Goal: Information Seeking & Learning: Learn about a topic

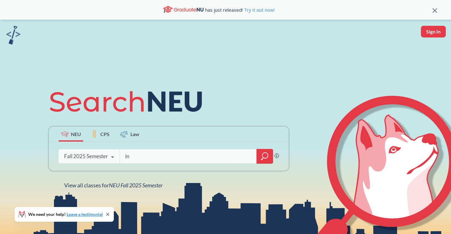
type input "i"
type input "LLM"
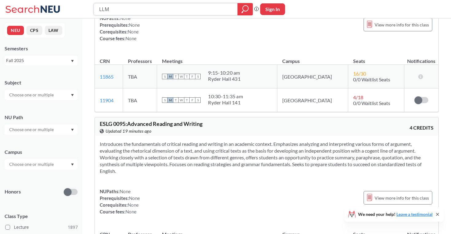
scroll to position [623, 0]
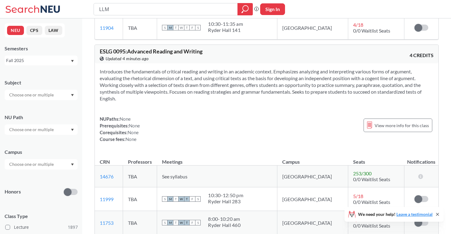
click at [40, 94] on input "text" at bounding box center [31, 94] width 51 height 7
type input "mktg"
click at [23, 108] on div "MKTG ( 24 )" at bounding box center [42, 105] width 69 height 7
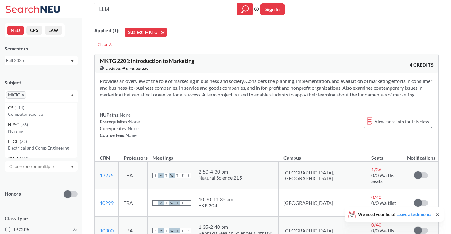
click at [165, 32] on span "button" at bounding box center [165, 32] width 0 height 6
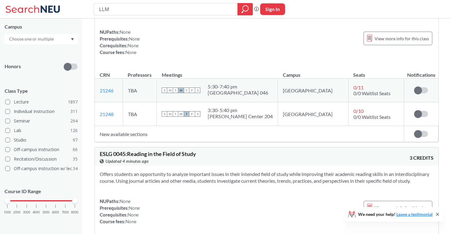
scroll to position [124, 0]
drag, startPoint x: 74, startPoint y: 200, endPoint x: 42, endPoint y: 202, distance: 32.2
click at [42, 202] on div "1000 2000 3000 4000 5000 6000 7000 8000" at bounding box center [40, 201] width 67 height 4
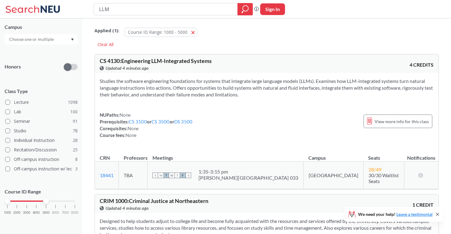
scroll to position [124, 0]
drag, startPoint x: 8, startPoint y: 202, endPoint x: 35, endPoint y: 202, distance: 27.6
click at [35, 202] on div at bounding box center [36, 201] width 6 height 6
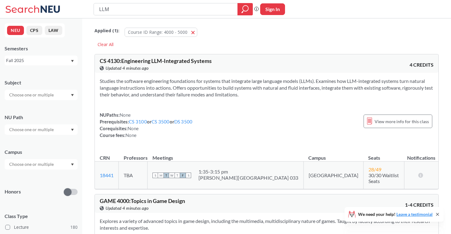
drag, startPoint x: 209, startPoint y: 8, endPoint x: 109, endPoint y: 8, distance: 99.9
click at [109, 8] on input "LLM" at bounding box center [165, 9] width 135 height 10
type input "L"
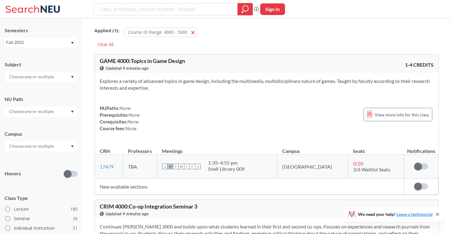
scroll to position [10, 0]
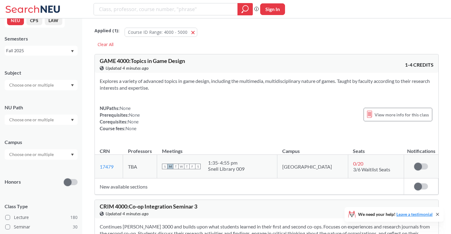
click at [59, 87] on div at bounding box center [41, 85] width 73 height 10
click at [45, 113] on p "Marketing" at bounding box center [42, 114] width 69 height 6
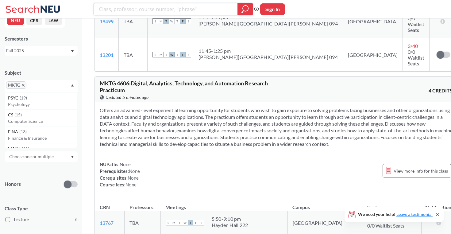
scroll to position [759, 0]
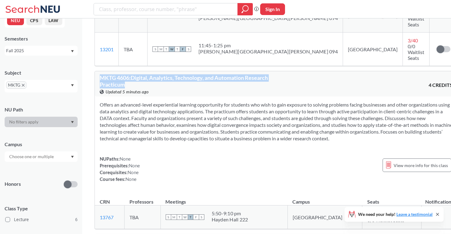
drag, startPoint x: 153, startPoint y: 79, endPoint x: 102, endPoint y: 70, distance: 51.8
click at [102, 75] on div "MKTG 4606 : Digital, Analytics, Technology, and Automation Research Practicum V…" at bounding box center [188, 85] width 176 height 20
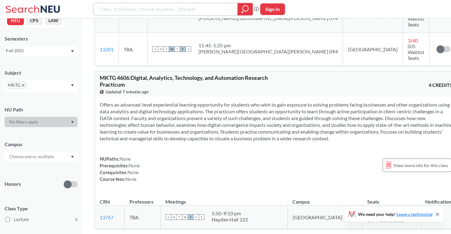
click at [214, 10] on input "search" at bounding box center [165, 9] width 135 height 10
click at [21, 84] on span "MKTG" at bounding box center [16, 84] width 20 height 7
click at [24, 84] on icon "X to remove pill" at bounding box center [23, 85] width 3 height 3
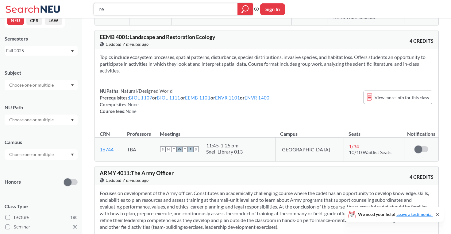
click at [130, 12] on input "re" at bounding box center [165, 9] width 135 height 10
type input "reinforcement learning"
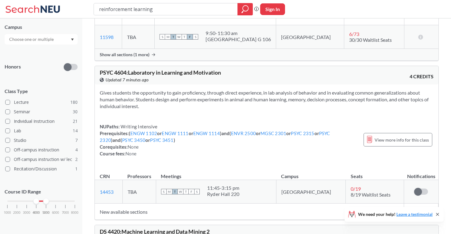
scroll to position [124, 0]
drag, startPoint x: 165, startPoint y: 10, endPoint x: 32, endPoint y: -2, distance: 133.5
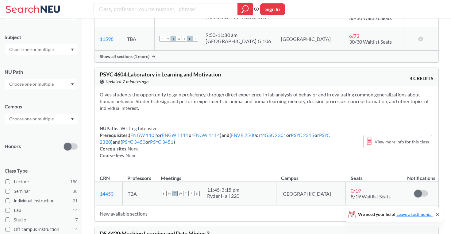
scroll to position [39, 0]
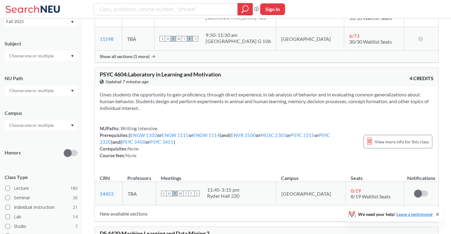
click at [31, 59] on input "text" at bounding box center [31, 55] width 51 height 7
click at [31, 87] on p "Computer Science" at bounding box center [42, 90] width 69 height 6
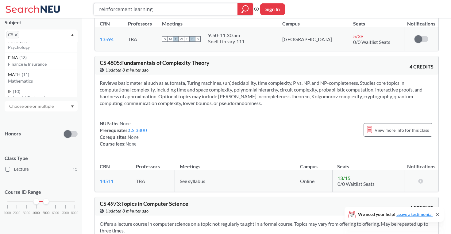
scroll to position [2064, 0]
click at [16, 35] on icon "X to remove pill" at bounding box center [16, 34] width 3 height 3
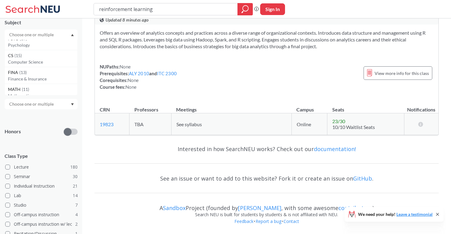
click at [24, 35] on input "text" at bounding box center [31, 34] width 51 height 7
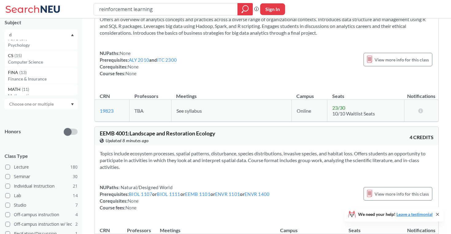
scroll to position [0, 0]
type input "ds"
click at [30, 50] on p "Data Science" at bounding box center [42, 52] width 69 height 6
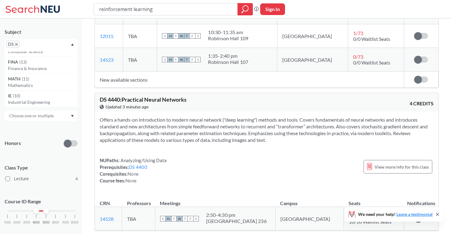
scroll to position [664, 0]
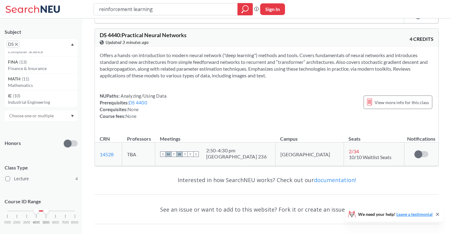
click at [17, 44] on icon "X to remove pill" at bounding box center [16, 44] width 3 height 3
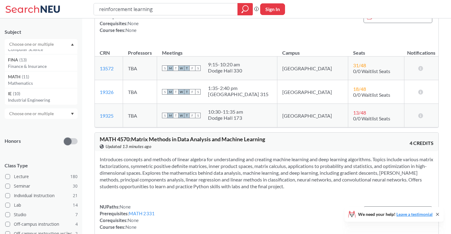
click at [17, 44] on input "text" at bounding box center [31, 43] width 51 height 7
click at [71, 44] on icon "Dropdown arrow" at bounding box center [72, 44] width 3 height 2
click at [250, 9] on div at bounding box center [244, 9] width 15 height 12
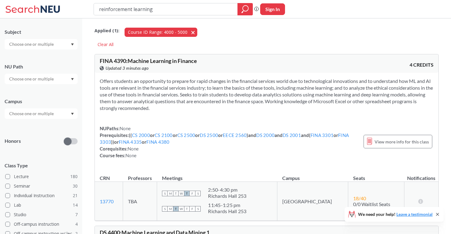
click at [192, 32] on button "Course ID Range: 4000 - 5000 4000 - 5000" at bounding box center [160, 32] width 73 height 9
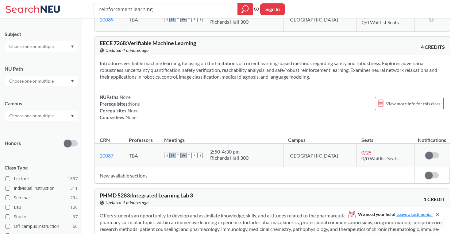
scroll to position [1746, 0]
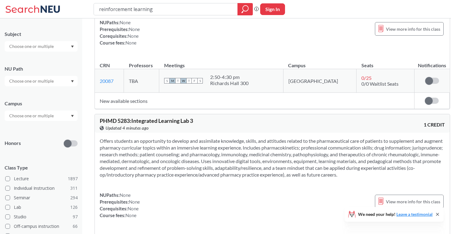
click at [34, 48] on input "text" at bounding box center [31, 46] width 51 height 7
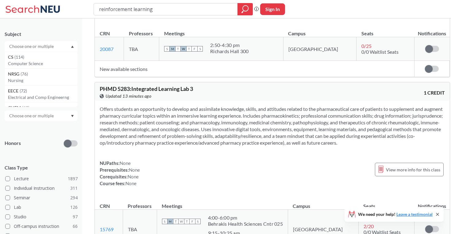
scroll to position [1778, 0]
click at [23, 5] on icon at bounding box center [33, 9] width 57 height 12
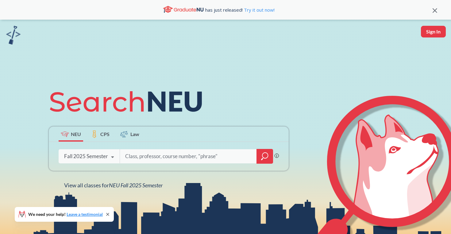
click at [137, 155] on input "search" at bounding box center [187, 156] width 127 height 13
type input "c"
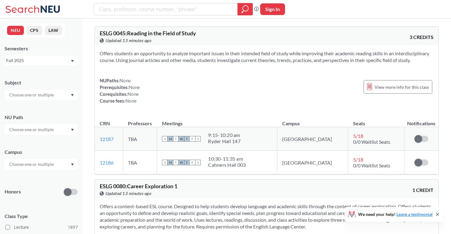
click at [38, 94] on input "text" at bounding box center [31, 94] width 51 height 7
type input "cy"
click at [31, 115] on div "CY ( 16 ) Cybersecurity" at bounding box center [41, 108] width 73 height 17
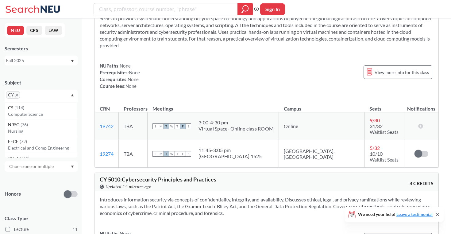
scroll to position [902, 0]
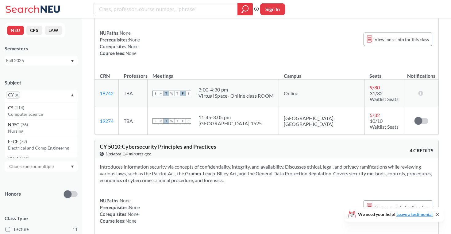
click at [18, 96] on span "CY" at bounding box center [13, 94] width 14 height 7
click at [17, 94] on icon "X to remove pill" at bounding box center [16, 94] width 3 height 3
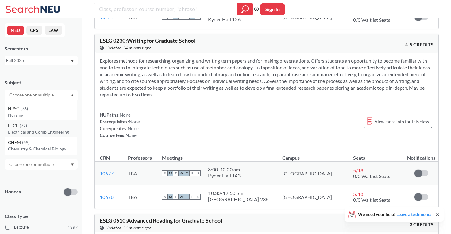
scroll to position [14, 0]
click at [38, 96] on input "text" at bounding box center [31, 94] width 51 height 7
type input "cs"
click at [32, 110] on p "Computer Science" at bounding box center [42, 112] width 69 height 6
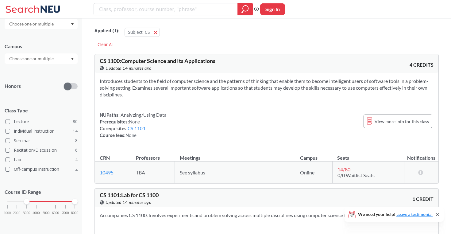
click at [27, 202] on div "1000 2000 3000 4000 5000 6000 7000 8000" at bounding box center [40, 201] width 67 height 4
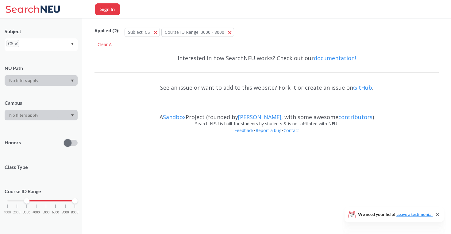
scroll to position [51, 0]
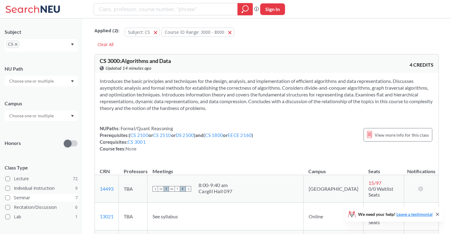
click at [71, 201] on label "Seminar 7" at bounding box center [41, 197] width 72 height 8
click at [19, 199] on input "Seminar 7" at bounding box center [16, 196] width 5 height 5
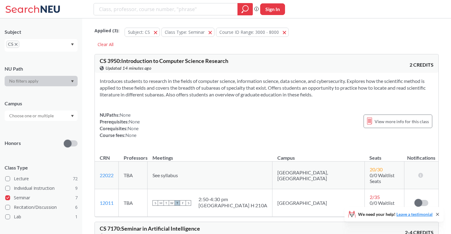
click at [37, 201] on div "Class Type Lecture 72 Individual Instruction 9 Seminar 7 Recitation/Discussion …" at bounding box center [41, 190] width 73 height 64
click at [8, 196] on span at bounding box center [7, 197] width 5 height 5
click at [14, 196] on input "Seminar 7" at bounding box center [16, 196] width 5 height 5
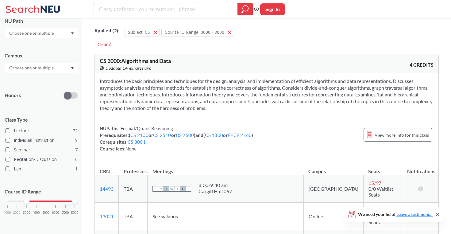
scroll to position [98, 0]
drag, startPoint x: 75, startPoint y: 201, endPoint x: 48, endPoint y: 201, distance: 27.0
click at [48, 201] on div at bounding box center [46, 201] width 6 height 6
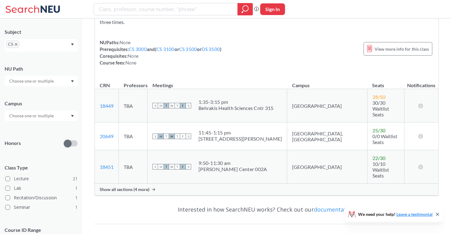
scroll to position [4073, 0]
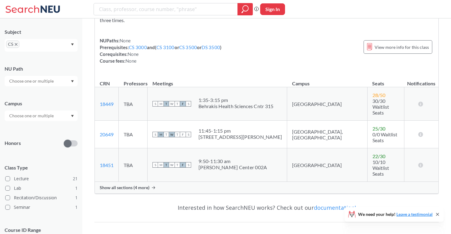
click at [146, 184] on span "Show all sections (4 more)" at bounding box center [125, 187] width 50 height 6
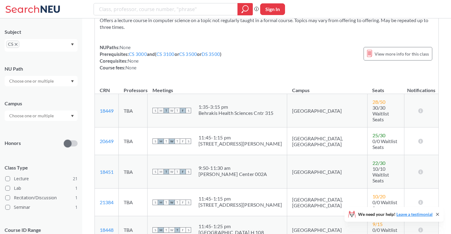
scroll to position [4067, 0]
click at [17, 43] on span "CS" at bounding box center [12, 43] width 13 height 7
click at [15, 43] on icon "X to remove pill" at bounding box center [16, 44] width 3 height 3
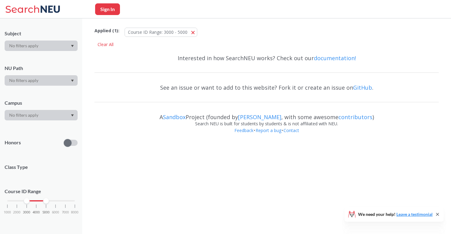
scroll to position [48, 0]
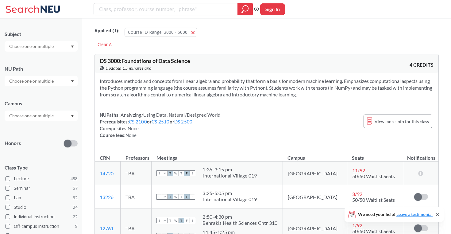
click at [34, 47] on input "text" at bounding box center [31, 46] width 51 height 7
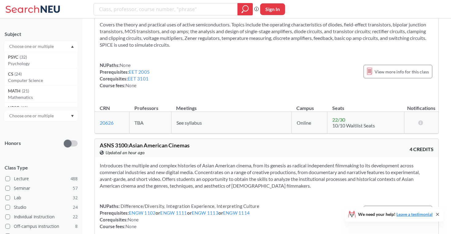
scroll to position [4502, 0]
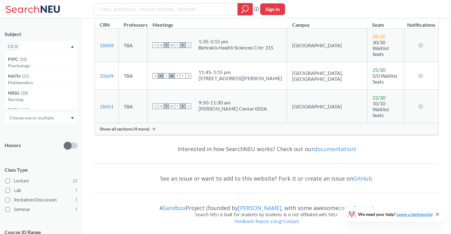
scroll to position [3436, 0]
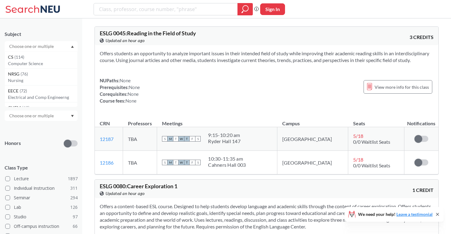
scroll to position [902, 0]
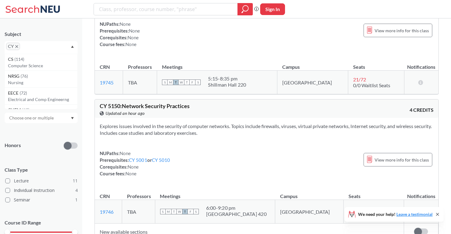
scroll to position [1092, 0]
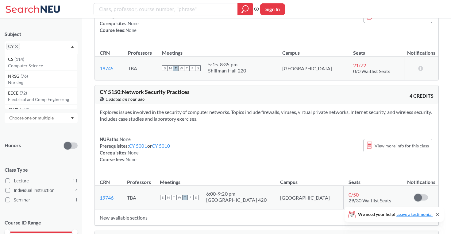
click at [17, 48] on icon "X to remove pill" at bounding box center [16, 46] width 3 height 3
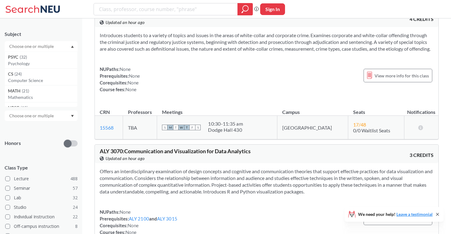
scroll to position [2928, 0]
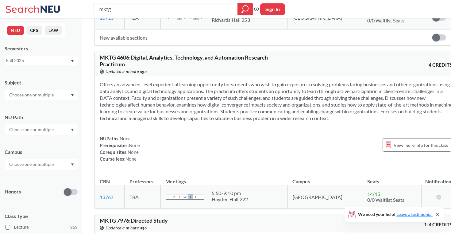
scroll to position [48, 0]
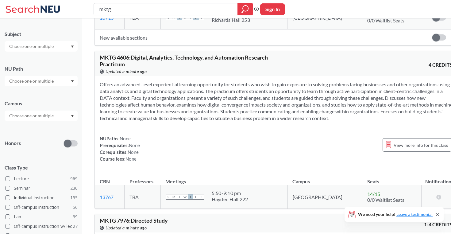
drag, startPoint x: 123, startPoint y: 10, endPoint x: 74, endPoint y: 10, distance: 48.7
click at [74, 10] on div "mktg Phrase search guarantees the exact search appears in the results. Ex. If y…" at bounding box center [225, 9] width 451 height 18
click at [56, 82] on div at bounding box center [41, 81] width 73 height 10
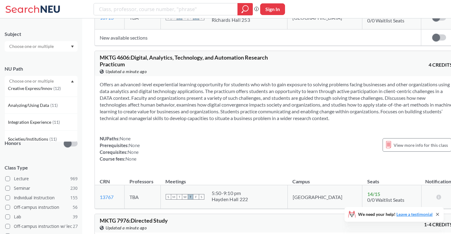
scroll to position [58, 0]
click at [46, 118] on span "Integration Experience" at bounding box center [30, 121] width 44 height 7
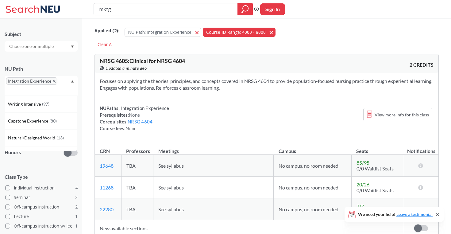
click at [267, 30] on button "Course ID Range: 4000 - 8000 4000 - 8000" at bounding box center [239, 32] width 73 height 9
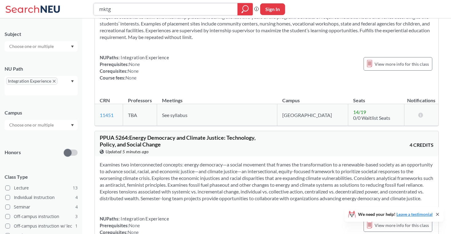
scroll to position [3718, 0]
